Goal: Task Accomplishment & Management: Use online tool/utility

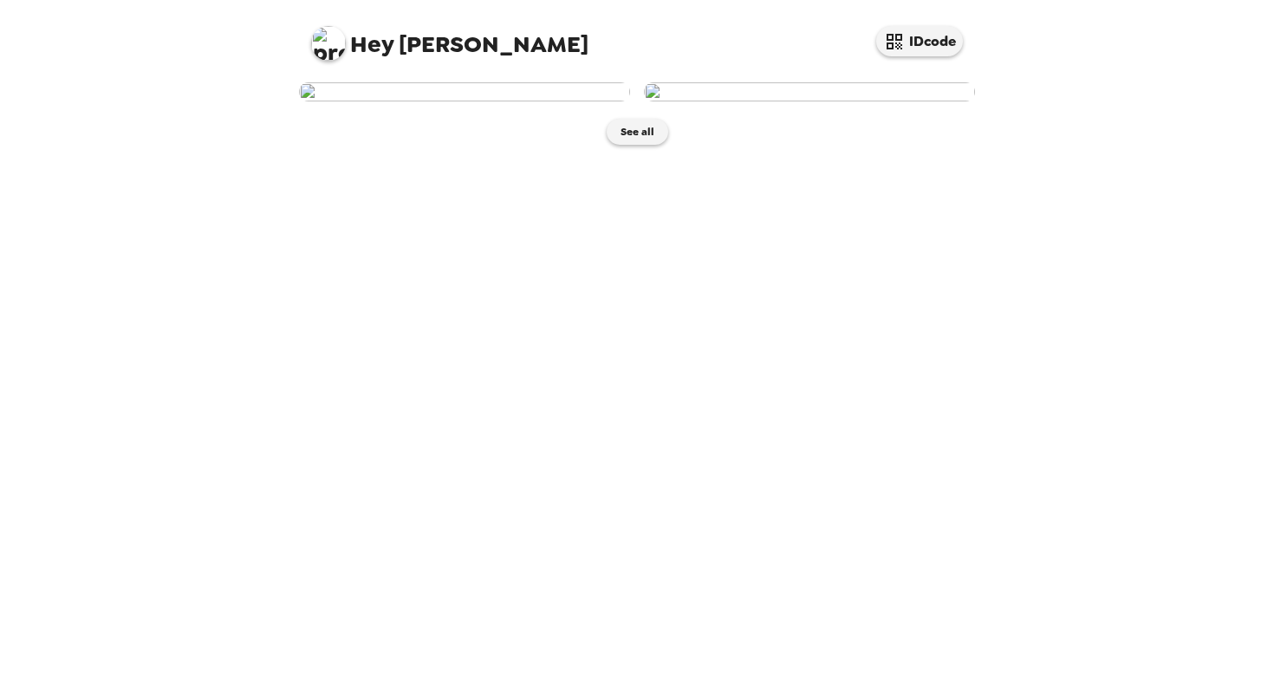
click at [337, 44] on img at bounding box center [328, 43] width 35 height 35
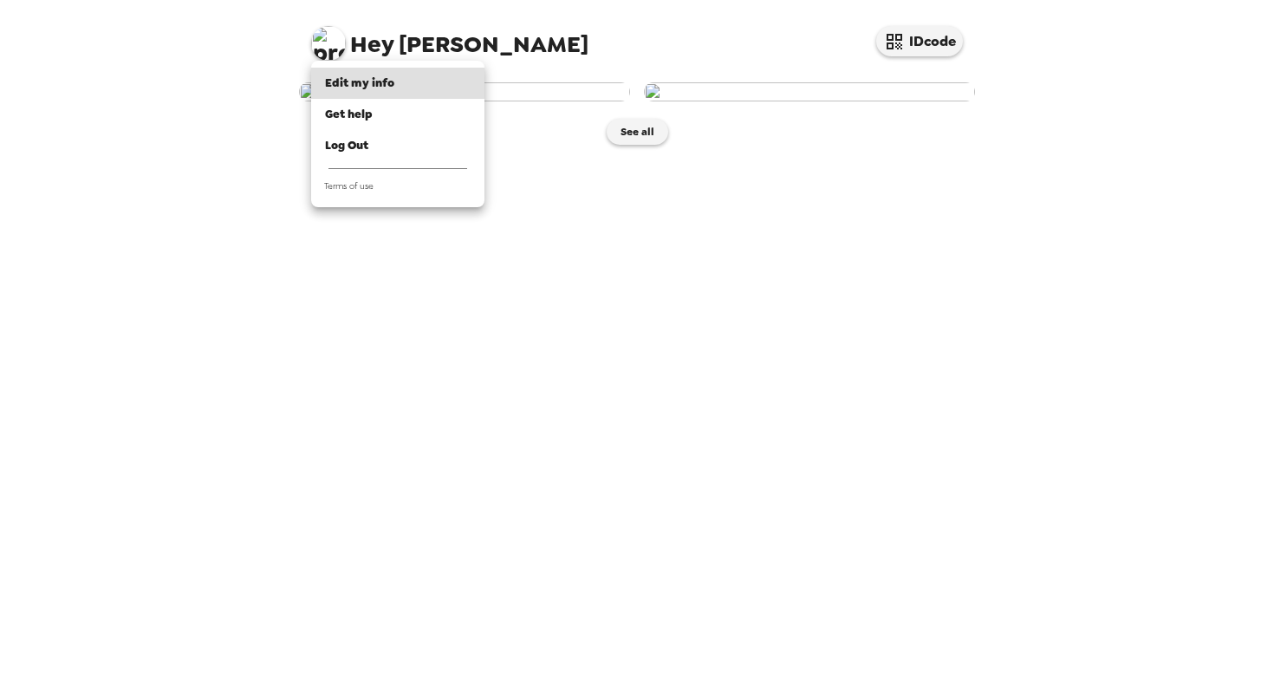
click at [614, 202] on div at bounding box center [637, 345] width 1274 height 691
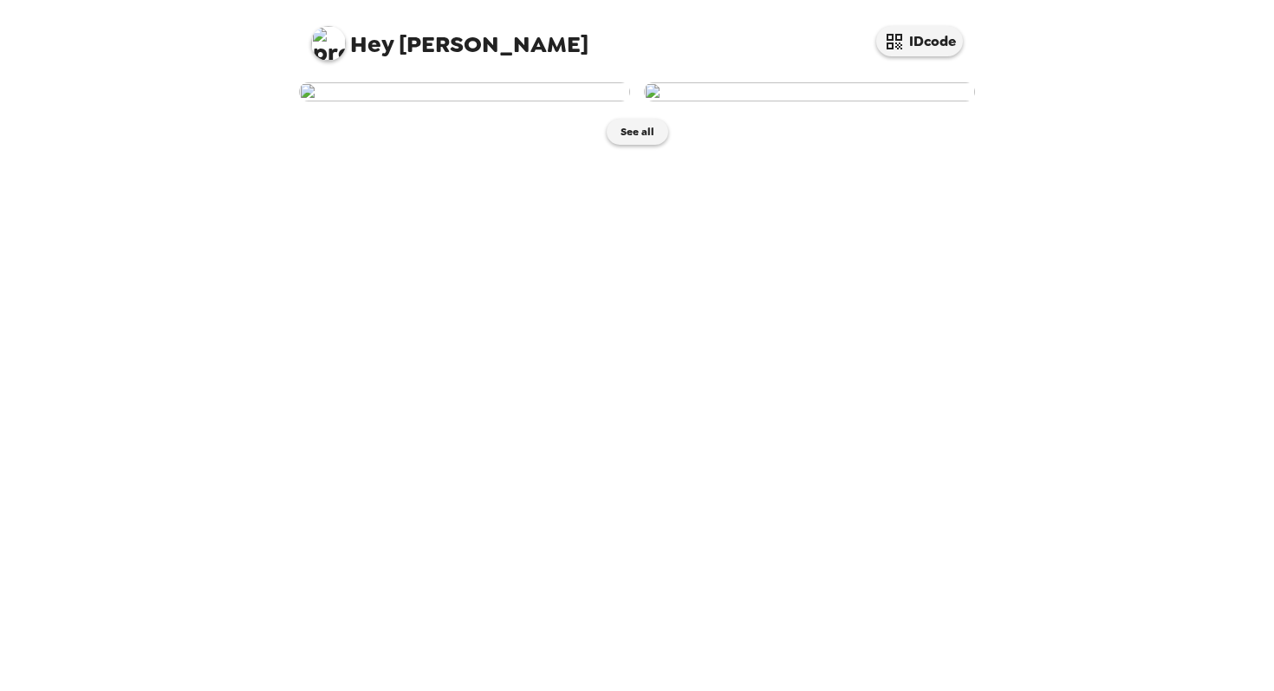
click at [548, 101] on img at bounding box center [464, 91] width 331 height 19
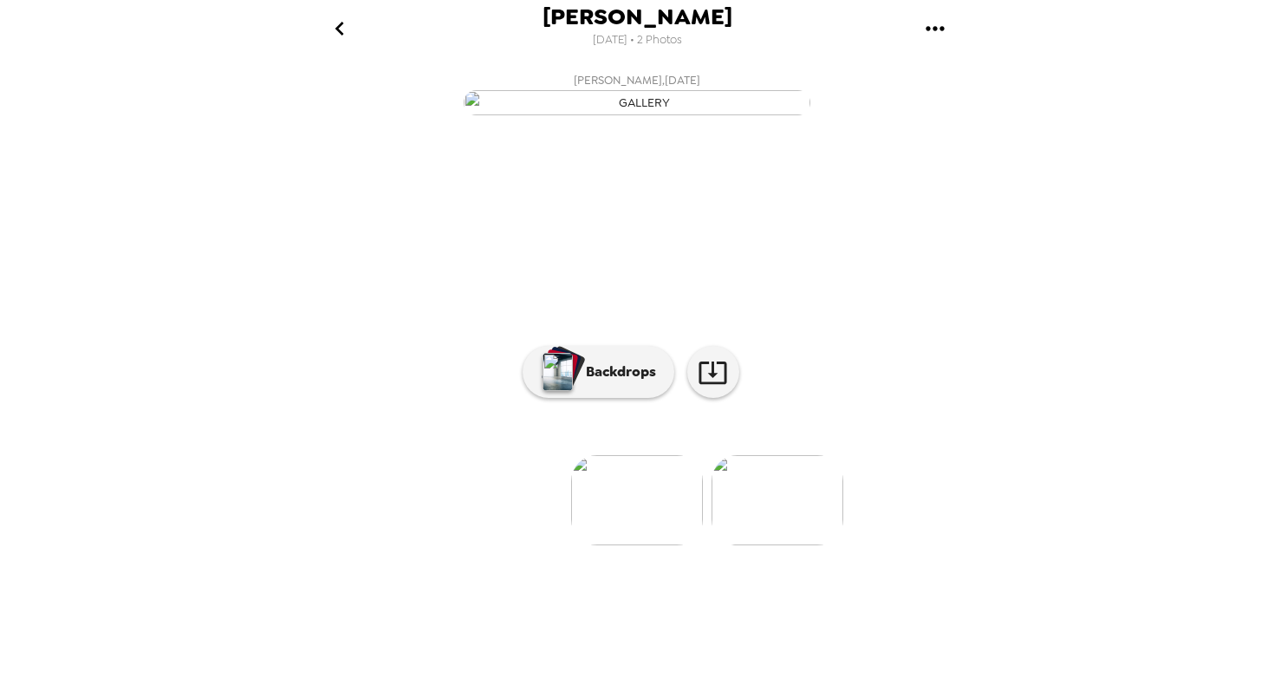
scroll to position [42, 0]
click at [720, 387] on icon at bounding box center [713, 372] width 30 height 30
click at [593, 398] on button "Backdrops" at bounding box center [599, 372] width 152 height 52
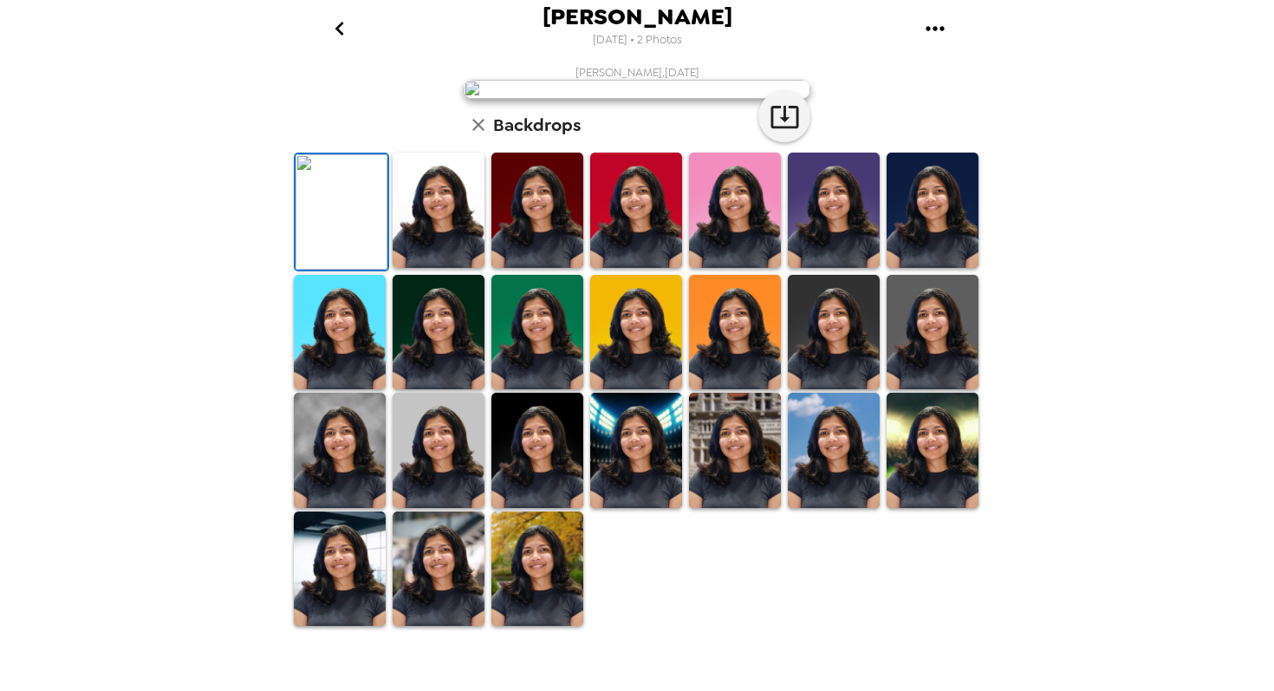
click at [430, 268] on img at bounding box center [439, 210] width 92 height 115
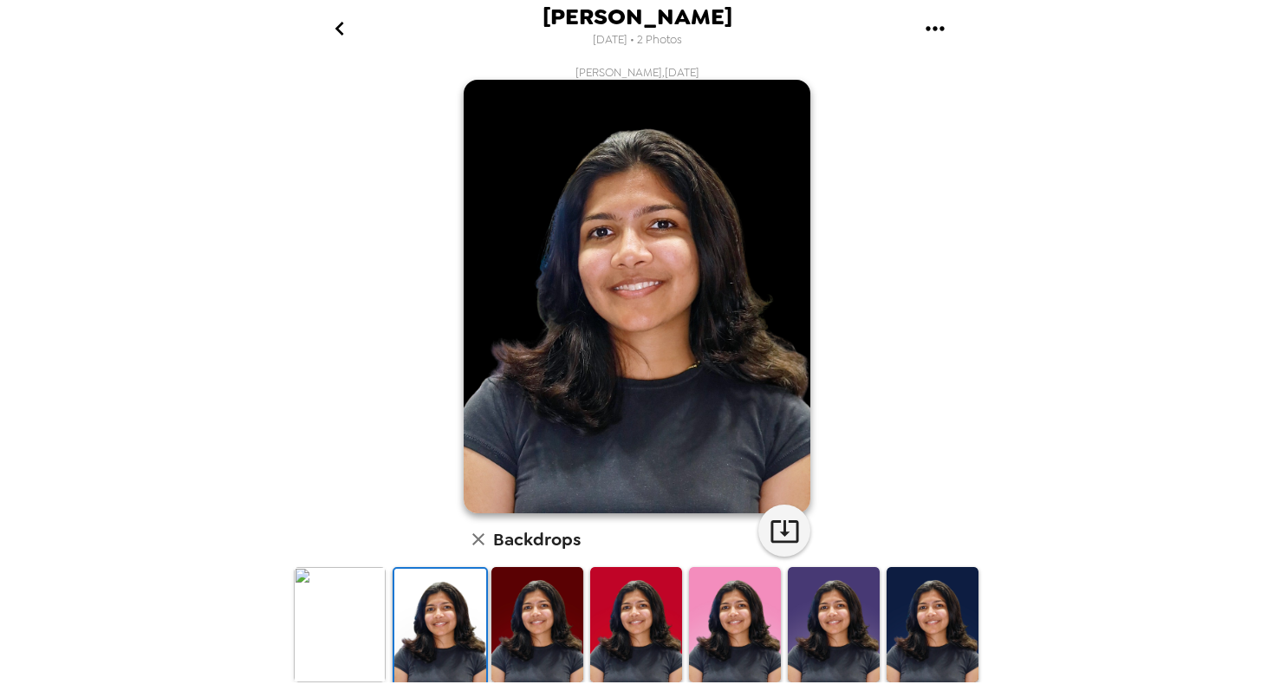
click at [515, 623] on img at bounding box center [537, 624] width 92 height 115
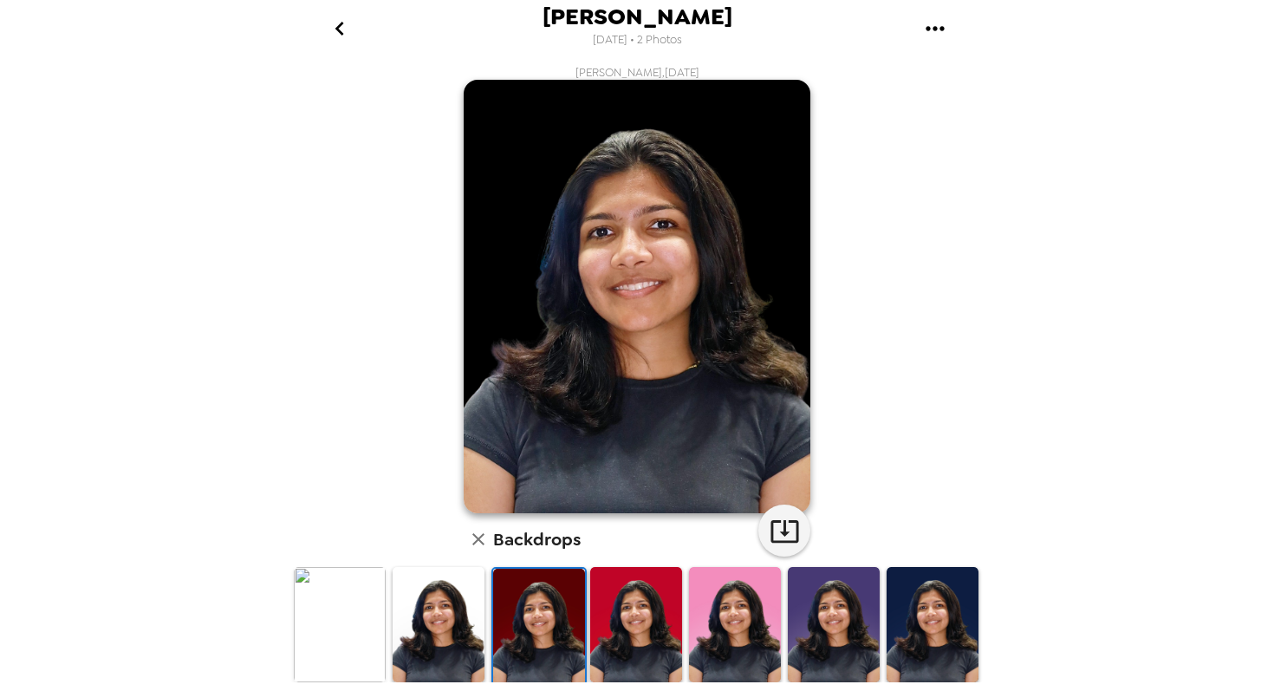
click at [596, 626] on img at bounding box center [636, 624] width 92 height 115
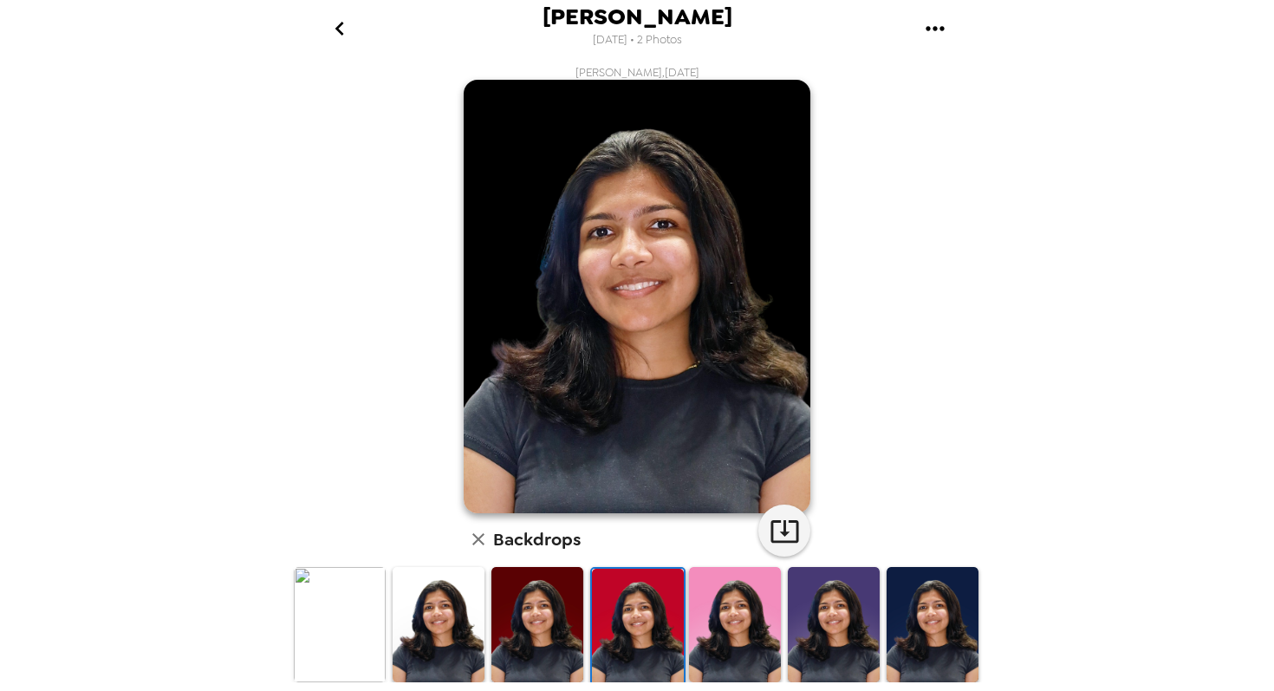
click at [633, 626] on img at bounding box center [638, 626] width 92 height 115
click at [738, 639] on img at bounding box center [735, 624] width 92 height 115
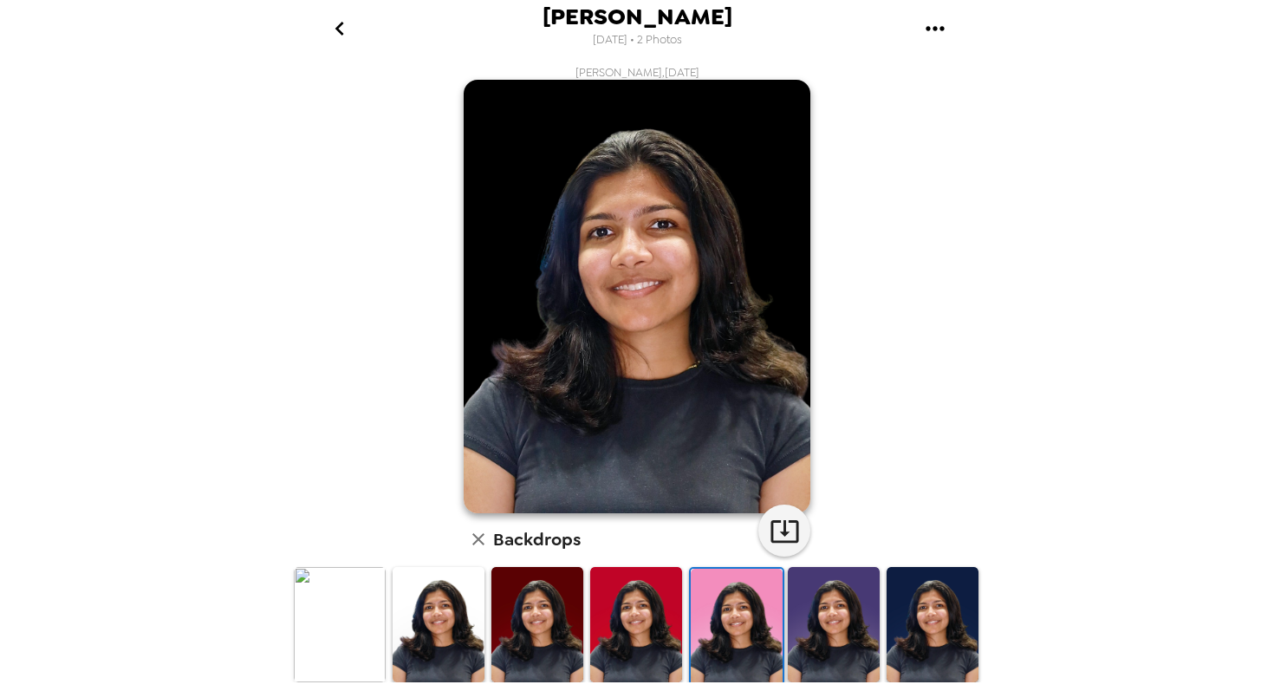
click at [816, 652] on img at bounding box center [834, 624] width 92 height 115
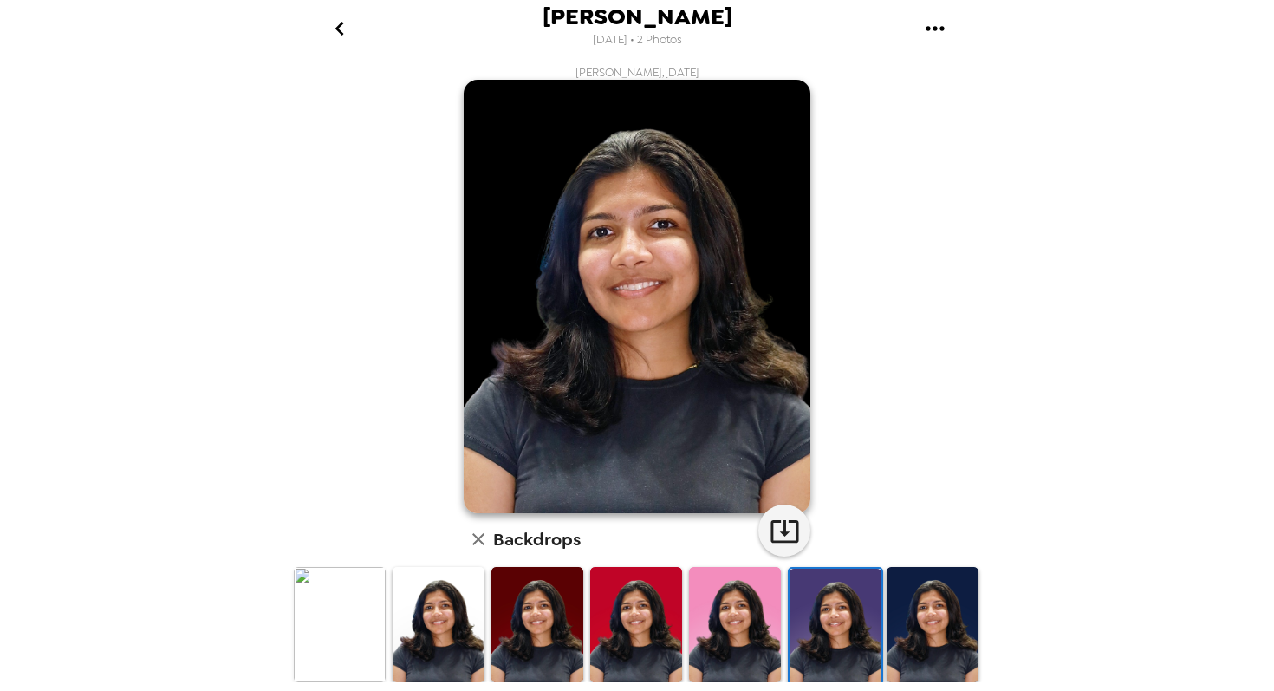
click at [924, 649] on img at bounding box center [933, 624] width 92 height 115
click at [827, 635] on img at bounding box center [834, 624] width 92 height 115
click at [638, 614] on img at bounding box center [636, 624] width 92 height 115
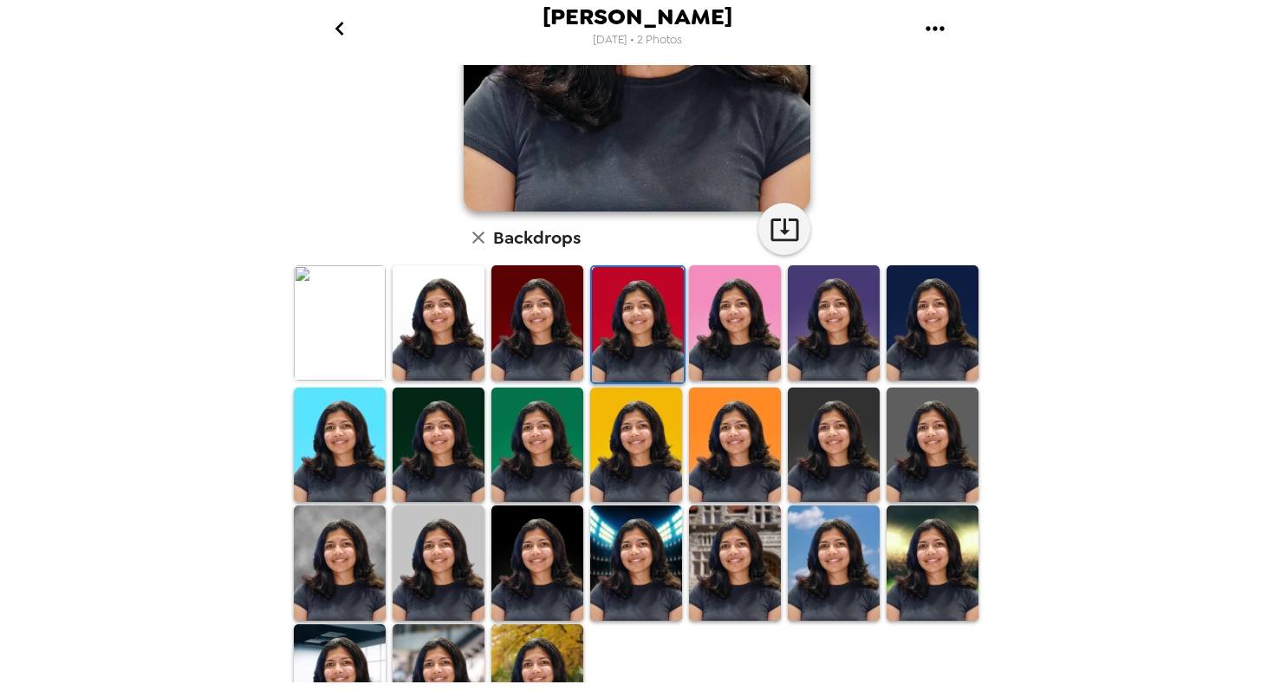
scroll to position [361, 0]
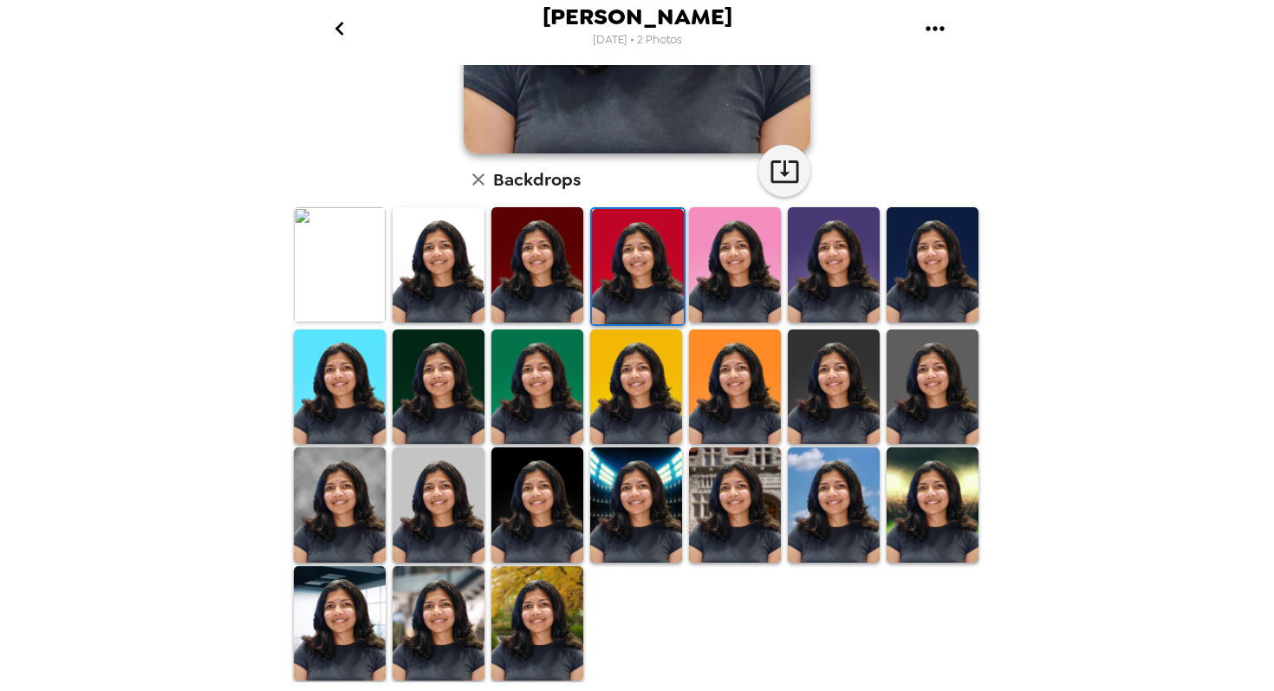
click at [445, 290] on img at bounding box center [439, 264] width 92 height 115
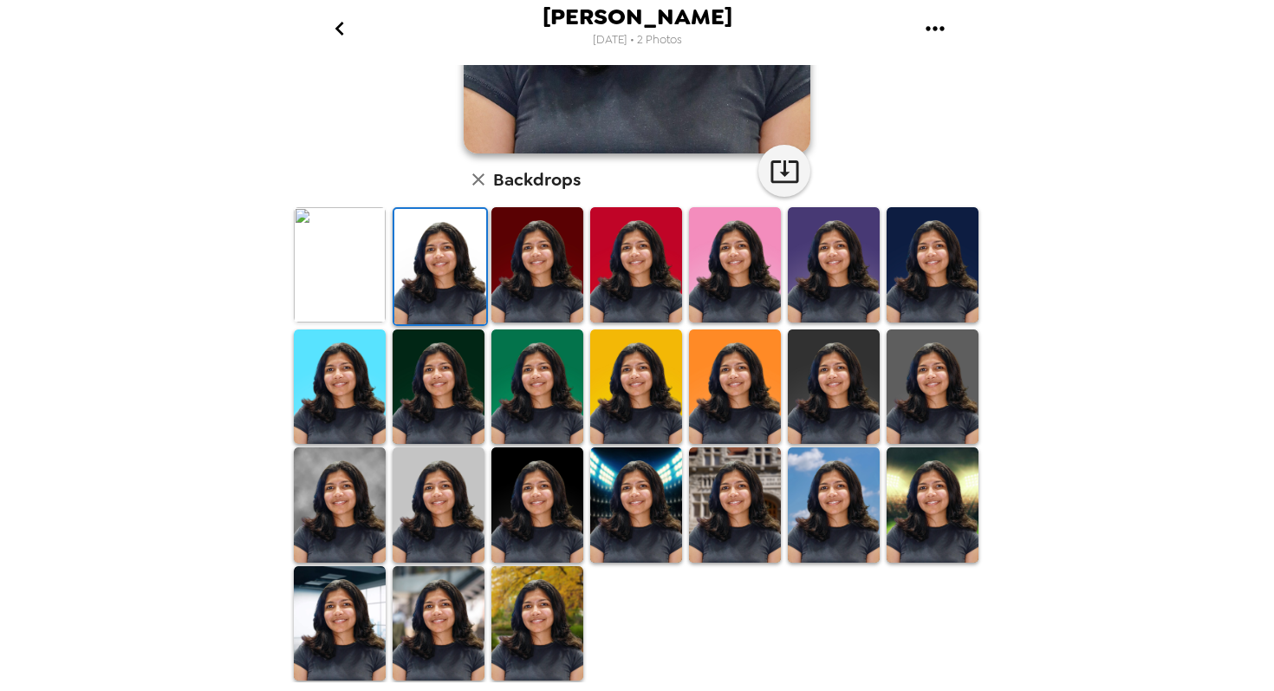
click at [967, 407] on img at bounding box center [933, 386] width 92 height 115
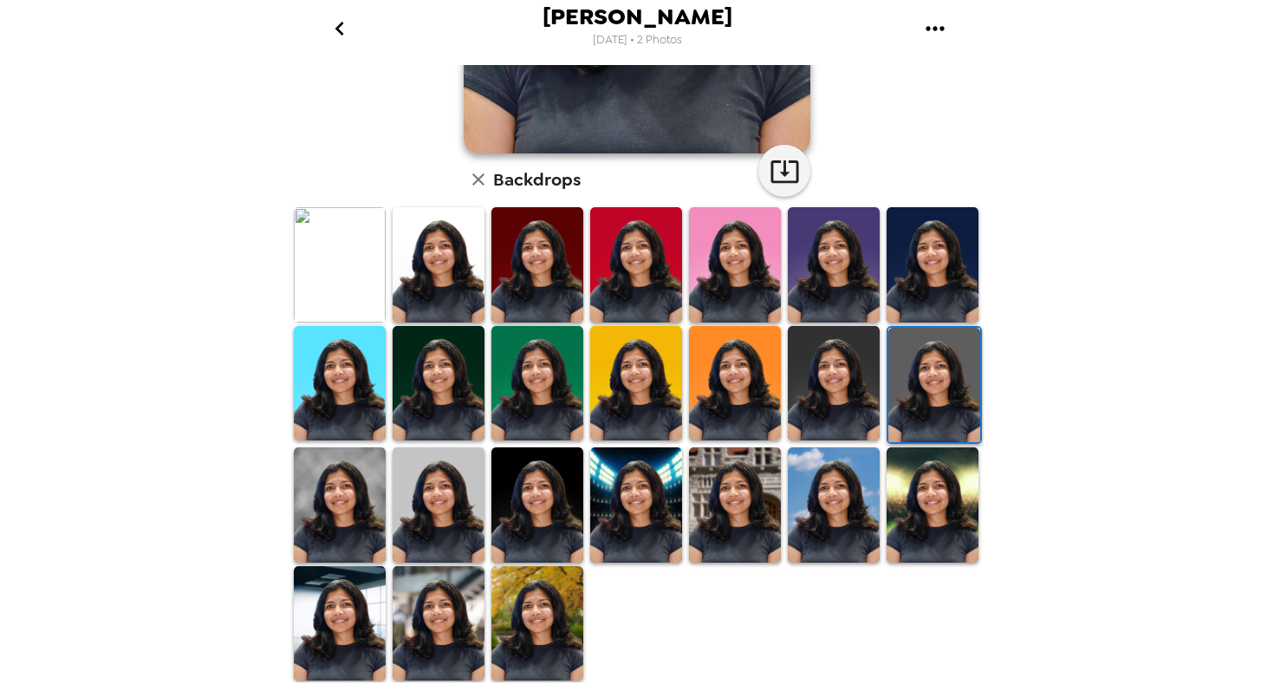
click at [694, 480] on img at bounding box center [735, 504] width 92 height 115
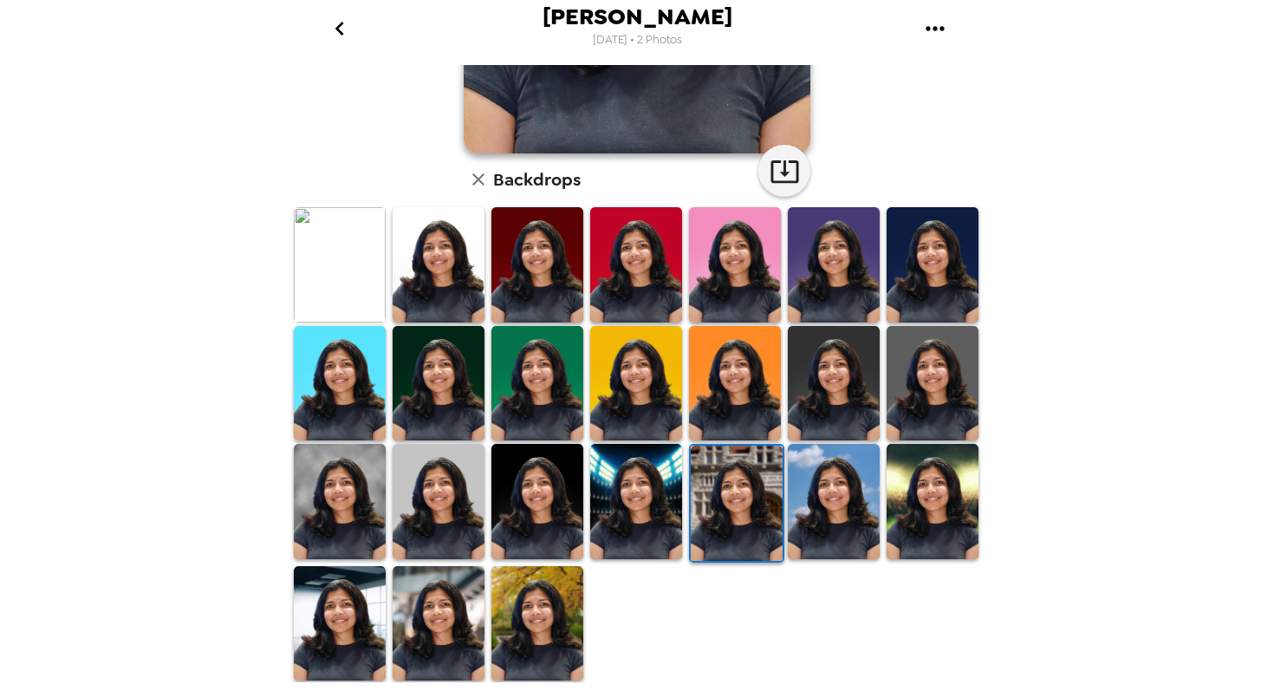
click at [468, 297] on img at bounding box center [439, 264] width 92 height 115
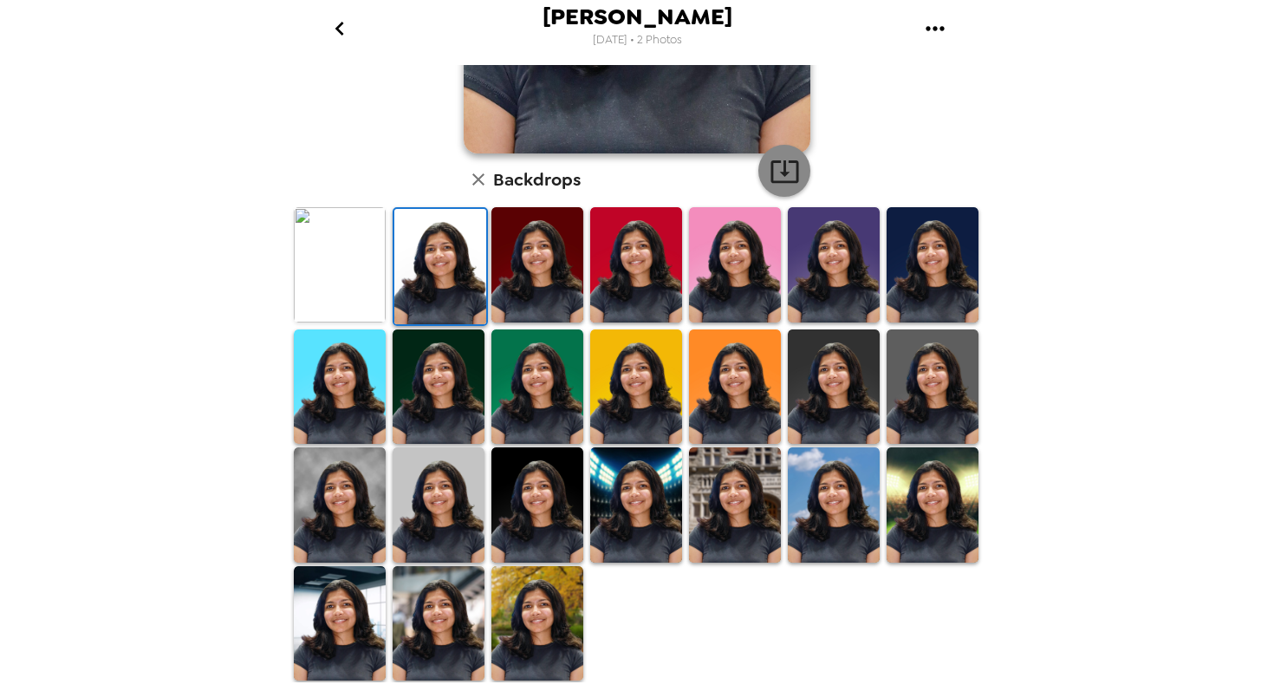
click at [780, 185] on icon "button" at bounding box center [785, 171] width 30 height 30
click at [442, 590] on img at bounding box center [439, 623] width 92 height 115
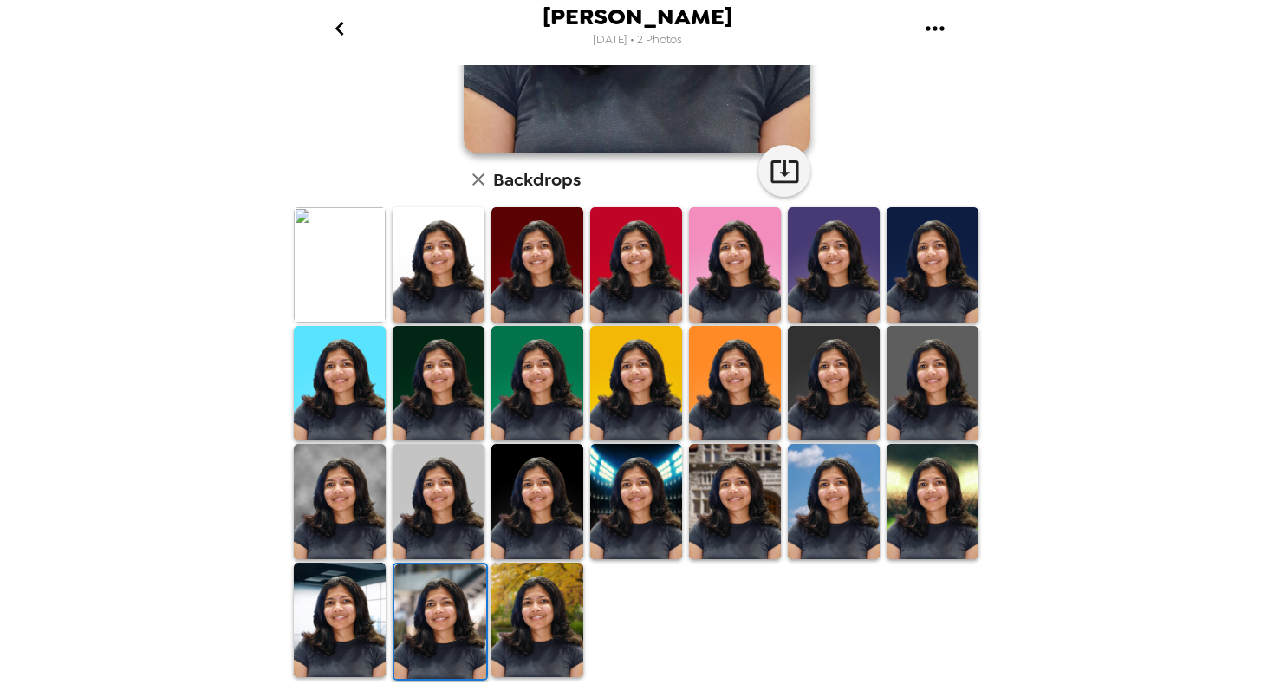
scroll to position [0, 0]
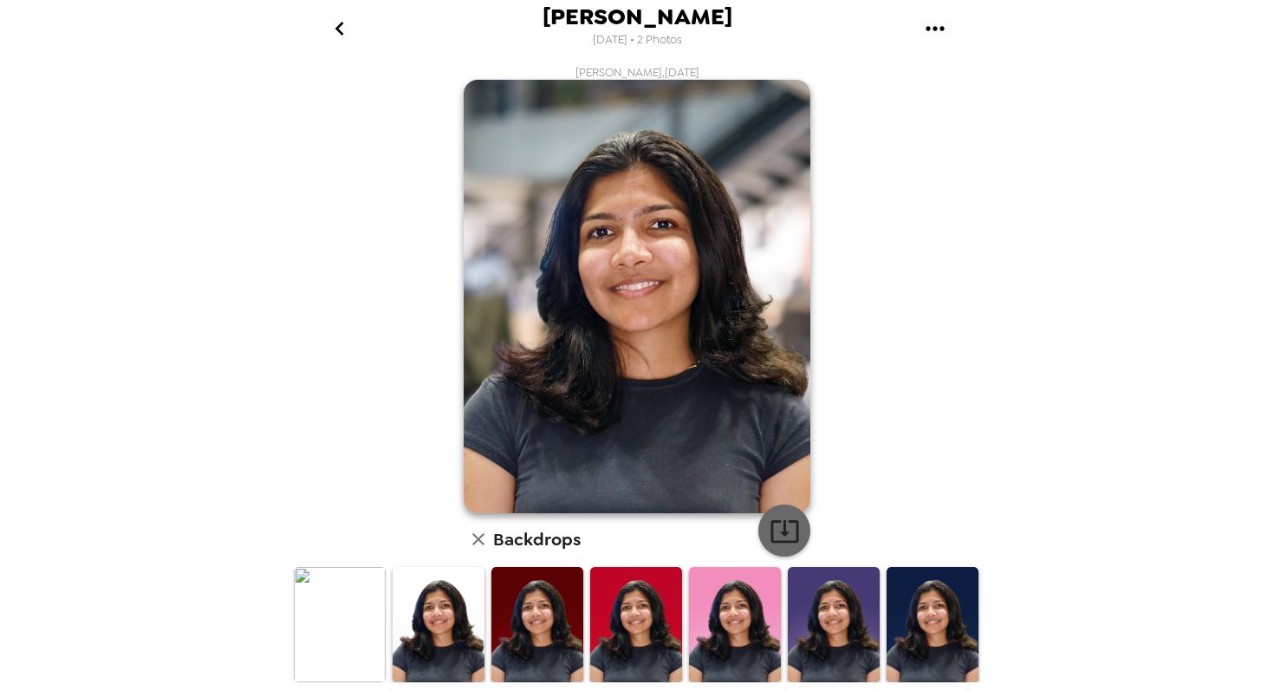
click at [764, 524] on button "button" at bounding box center [784, 530] width 52 height 52
click at [350, 31] on icon "go back" at bounding box center [340, 29] width 28 height 28
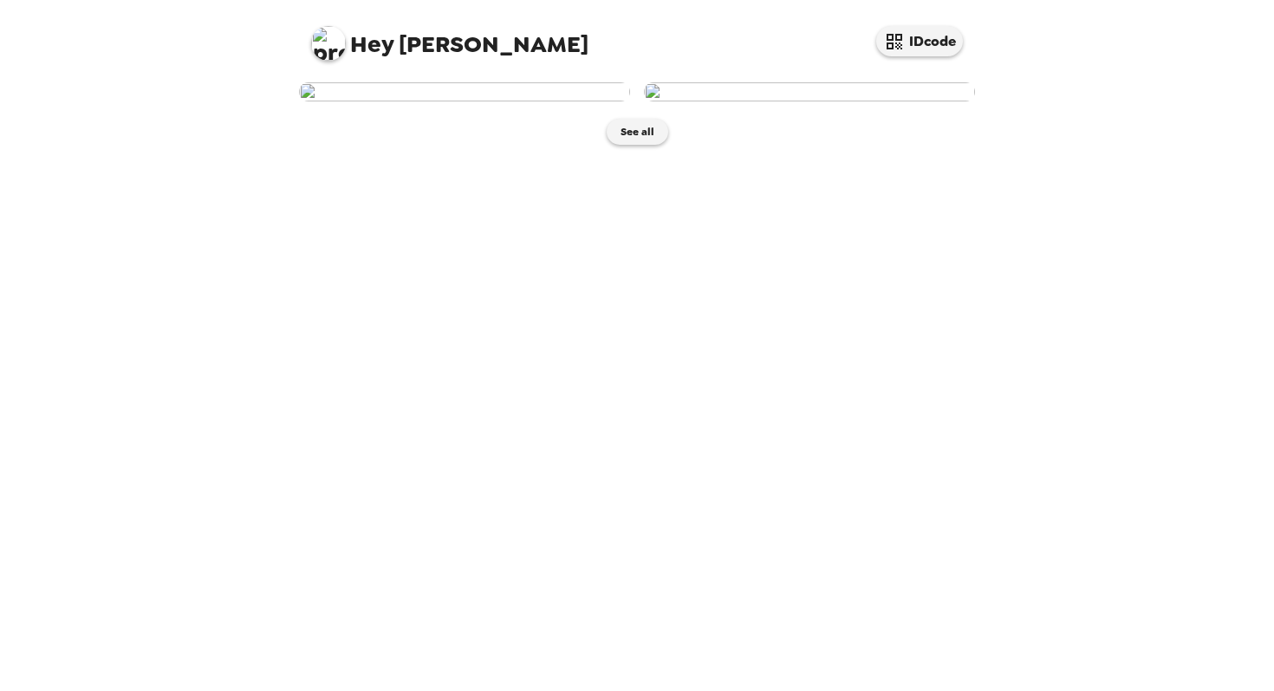
click at [824, 101] on img at bounding box center [809, 91] width 331 height 19
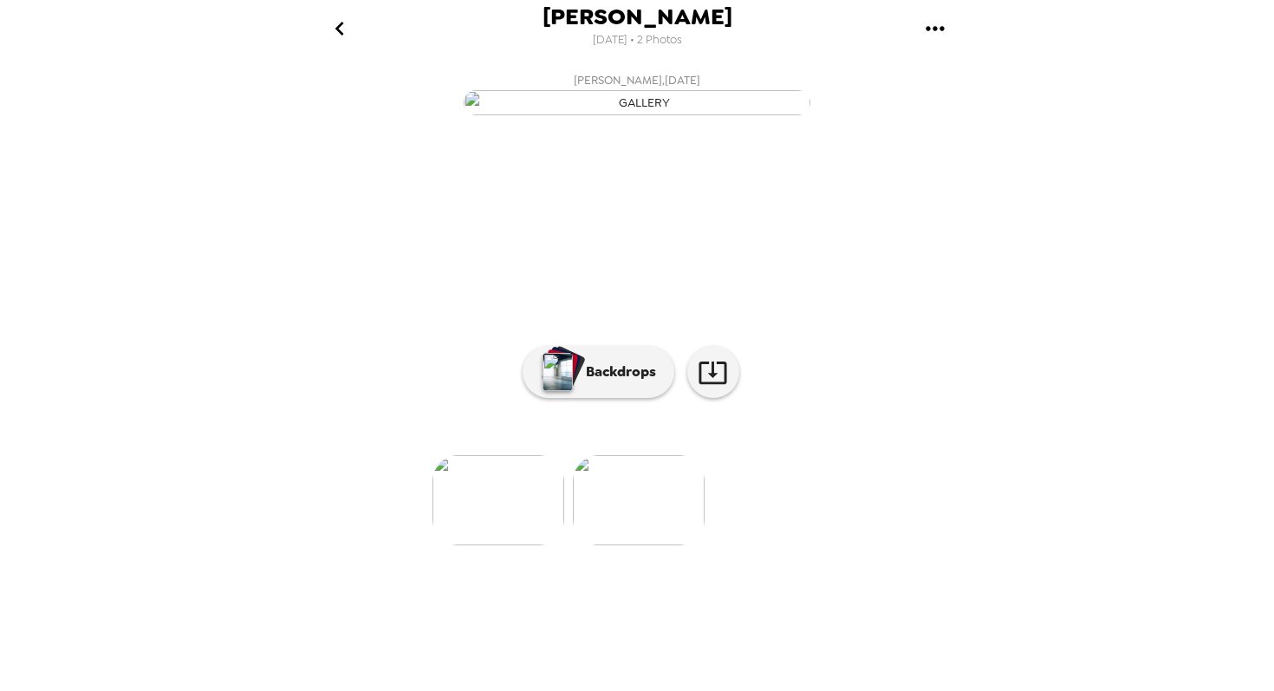
scroll to position [46, 0]
click at [647, 545] on img at bounding box center [639, 500] width 132 height 90
click at [560, 545] on li at bounding box center [498, 500] width 132 height 90
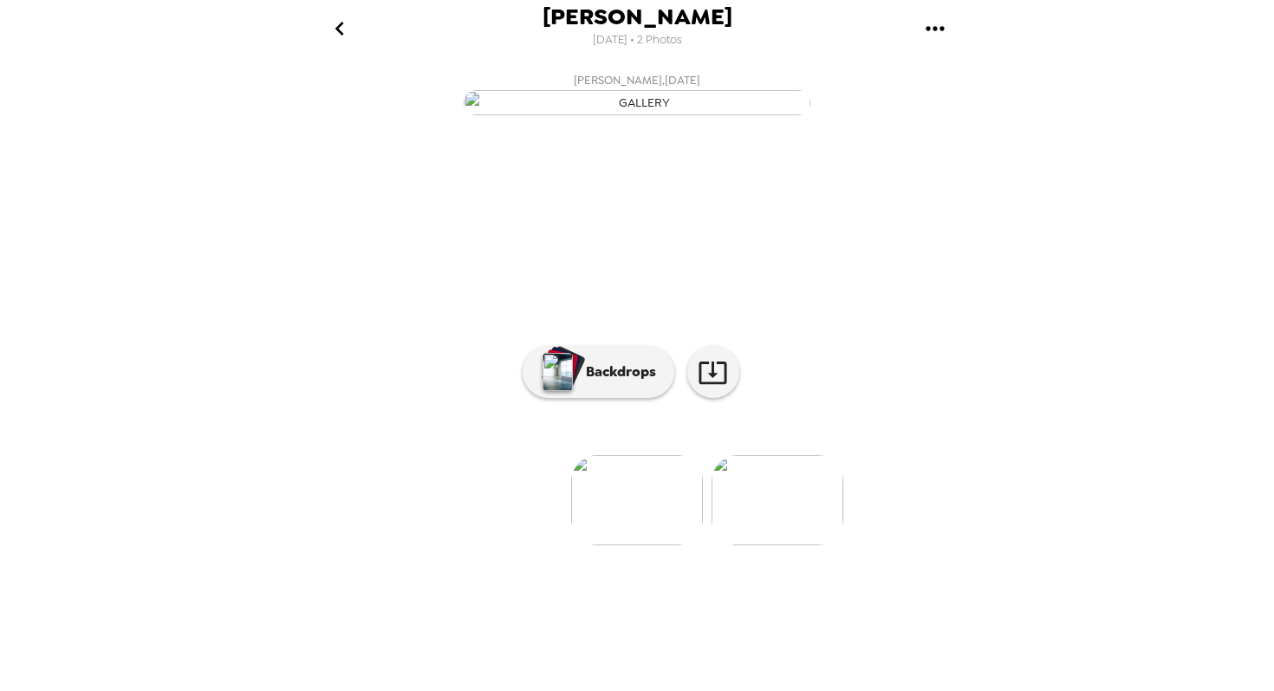
click at [770, 545] on img at bounding box center [778, 500] width 132 height 90
click at [614, 382] on p "Backdrops" at bounding box center [616, 371] width 79 height 21
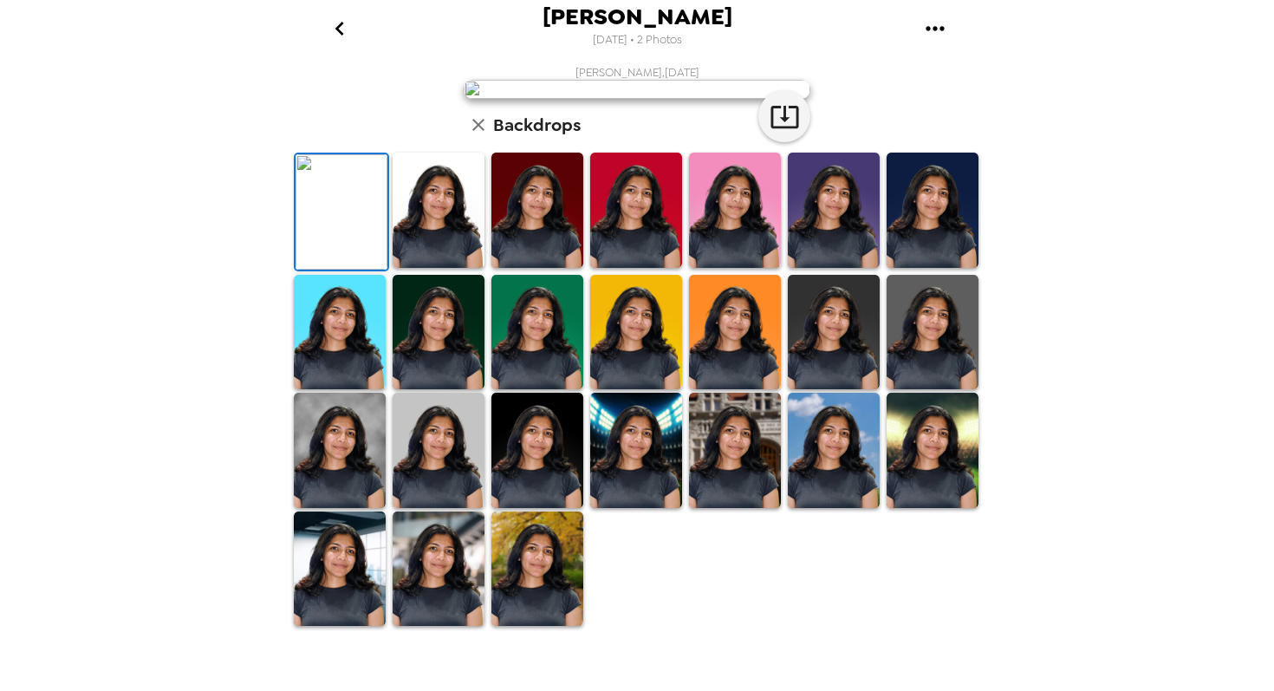
scroll to position [199, 0]
click at [453, 268] on img at bounding box center [439, 210] width 92 height 115
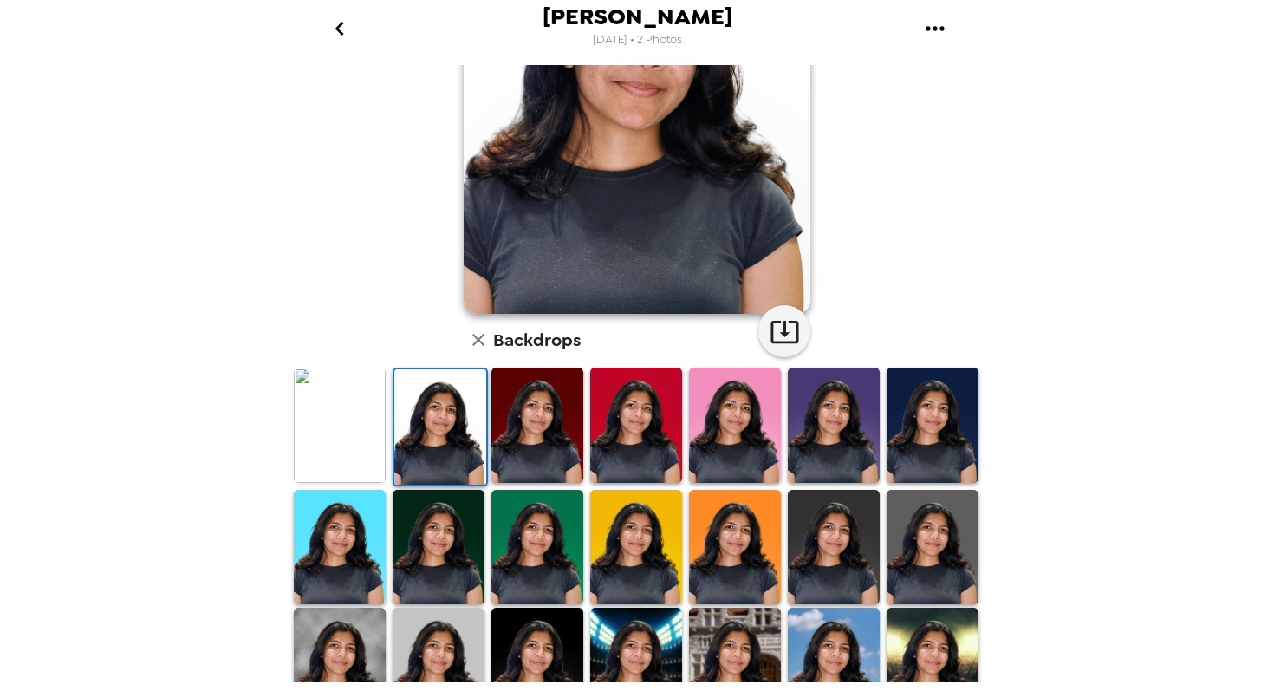
scroll to position [0, 0]
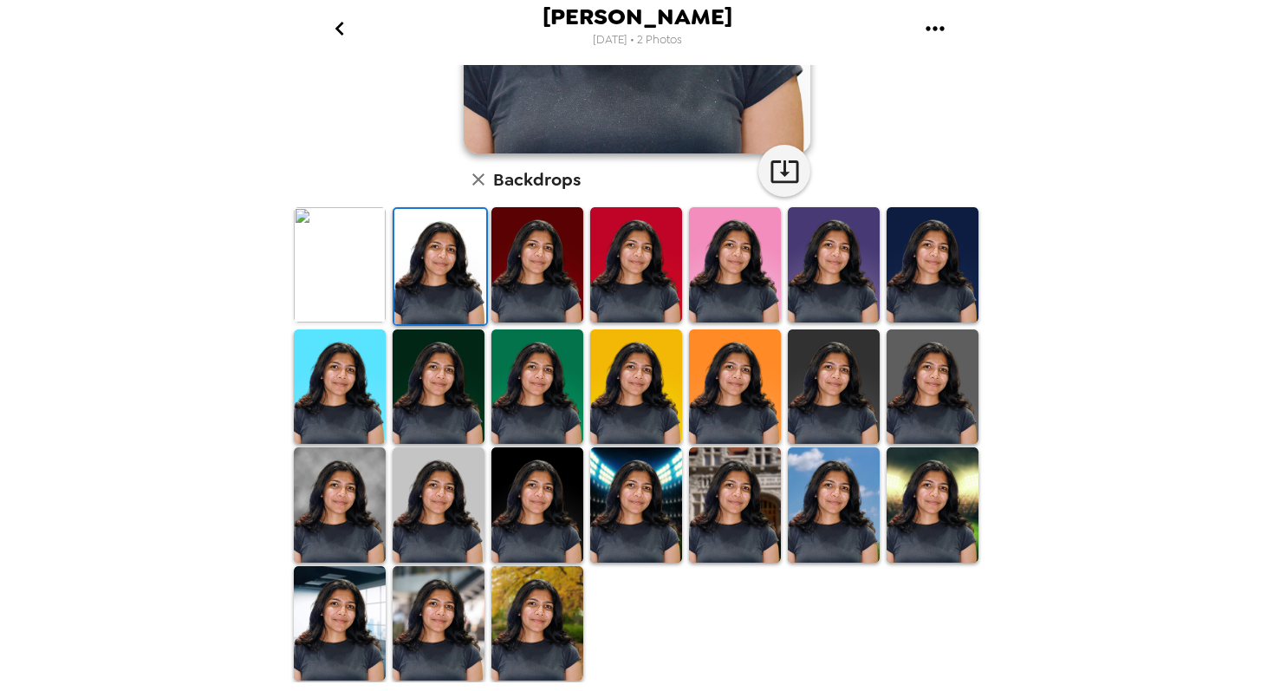
click at [465, 498] on img at bounding box center [439, 504] width 92 height 115
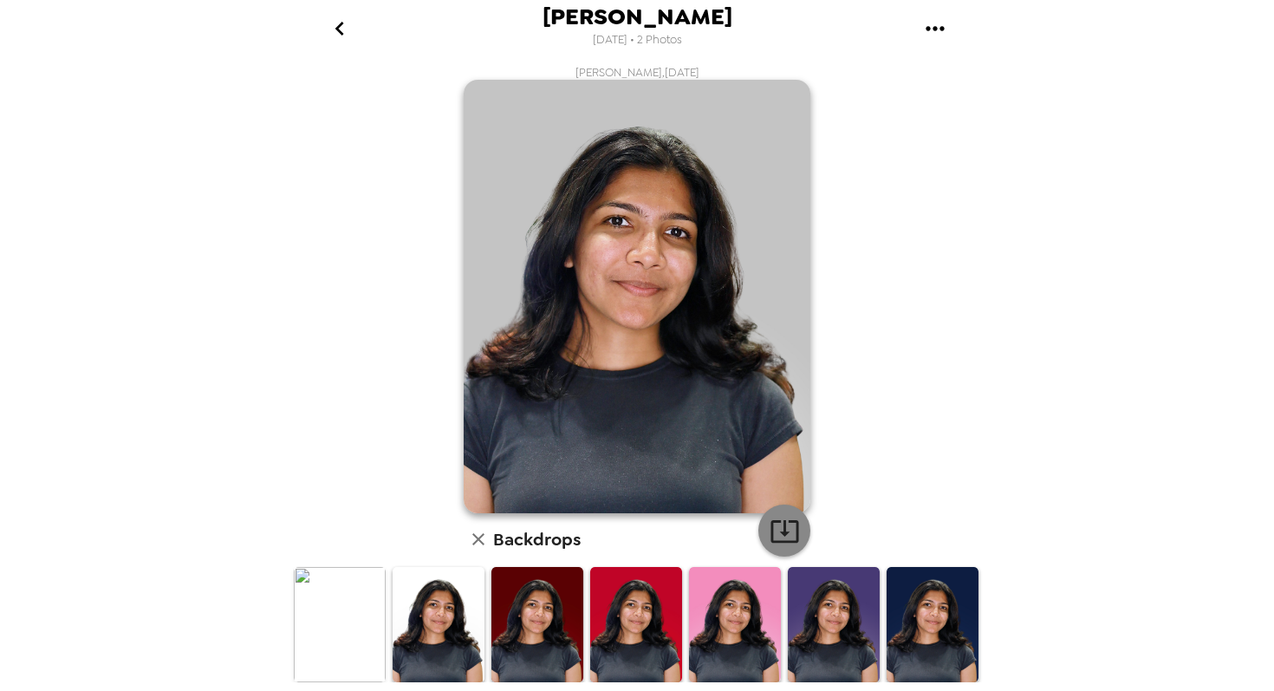
click at [790, 536] on icon "button" at bounding box center [785, 531] width 30 height 30
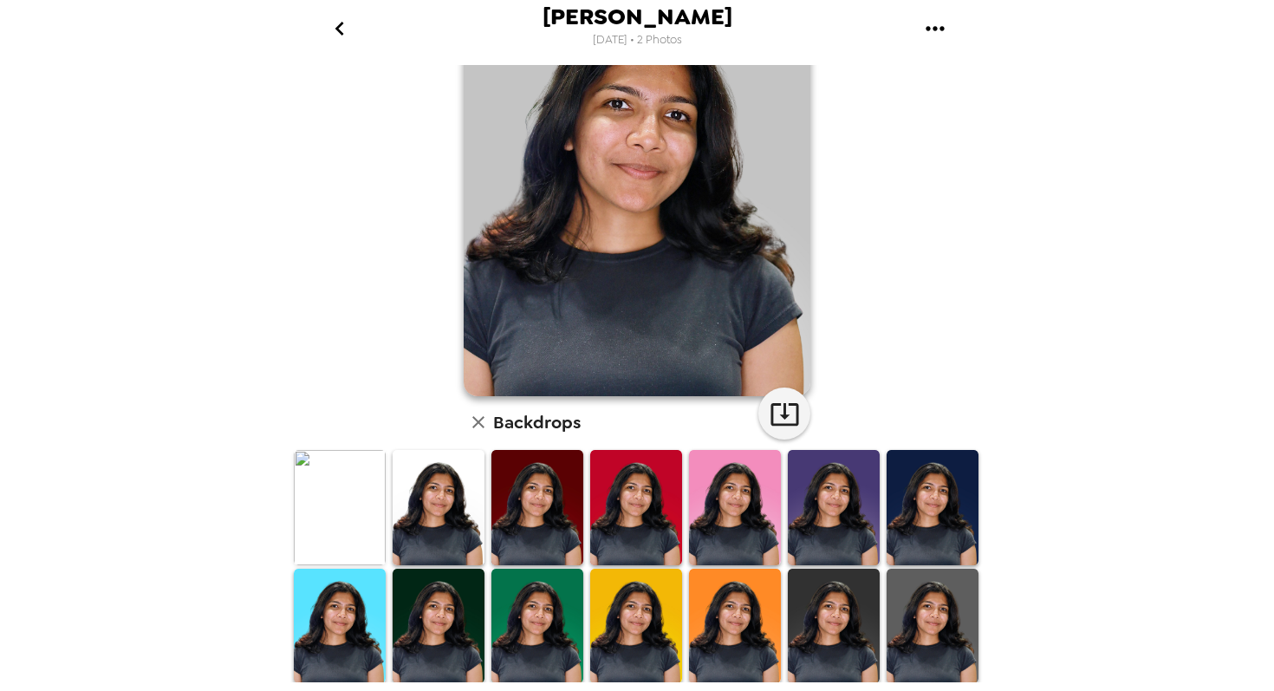
click at [435, 504] on img at bounding box center [439, 507] width 92 height 115
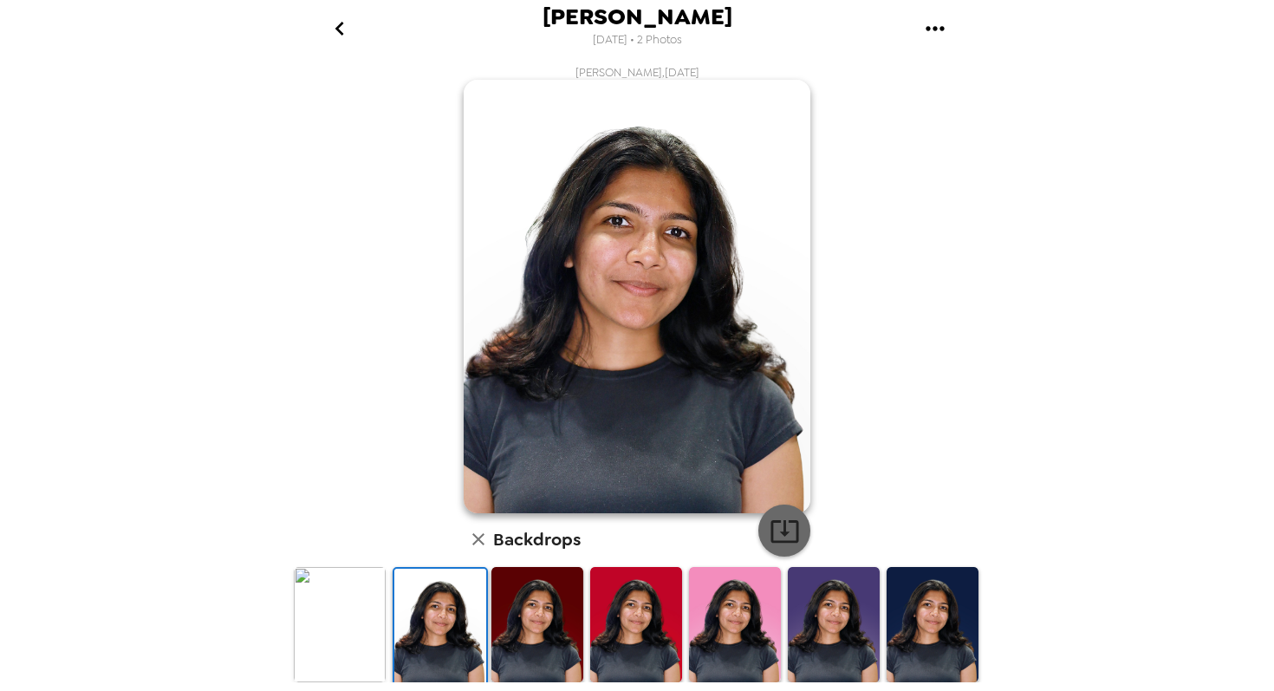
click at [787, 548] on button "button" at bounding box center [784, 530] width 52 height 52
click at [352, 29] on icon "go back" at bounding box center [340, 29] width 28 height 28
